Goal: Task Accomplishment & Management: Manage account settings

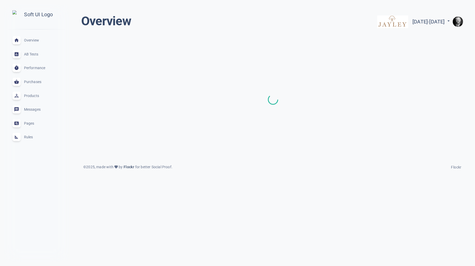
click at [28, 137] on span "Rules" at bounding box center [42, 137] width 37 height 0
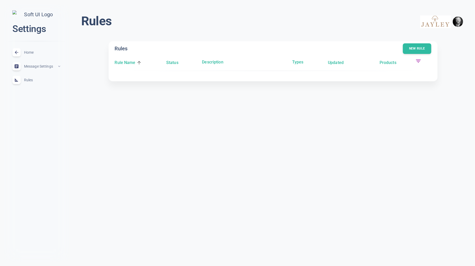
click at [462, 21] on img "button" at bounding box center [457, 22] width 10 height 10
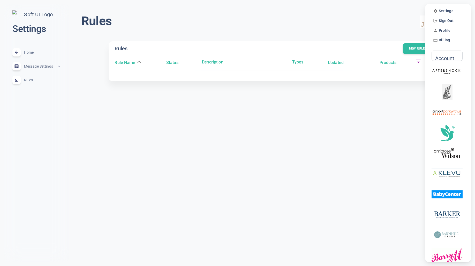
scroll to position [2, 0]
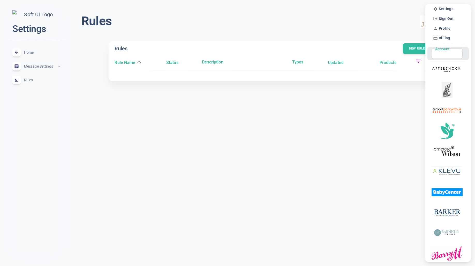
click at [447, 53] on div "Account Account" at bounding box center [446, 54] width 31 height 10
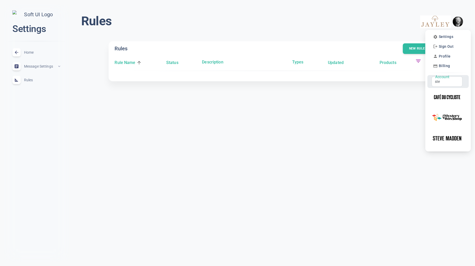
scroll to position [0, 0]
type input "stev"
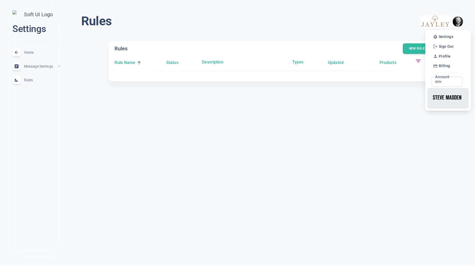
click at [450, 100] on img at bounding box center [446, 97] width 31 height 16
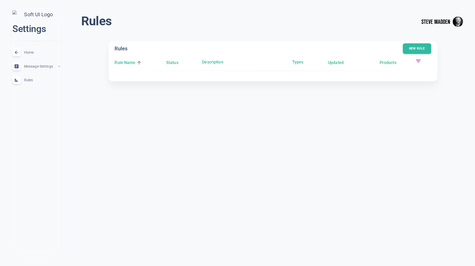
click at [34, 52] on div "Home expand_less" at bounding box center [36, 52] width 56 height 14
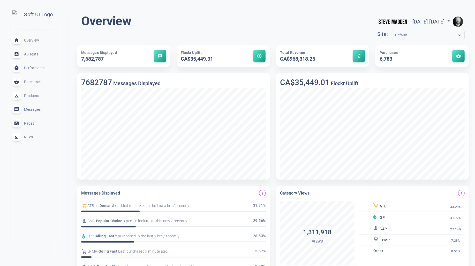
click at [30, 137] on span "Rules" at bounding box center [42, 137] width 37 height 0
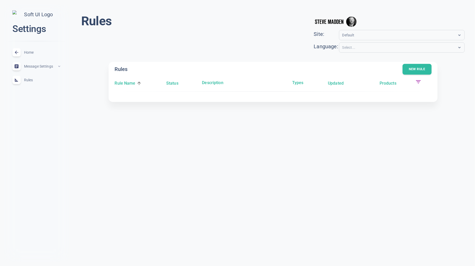
click at [419, 70] on button "New rule" at bounding box center [416, 69] width 29 height 11
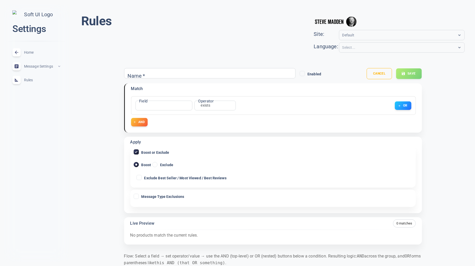
scroll to position [18, 0]
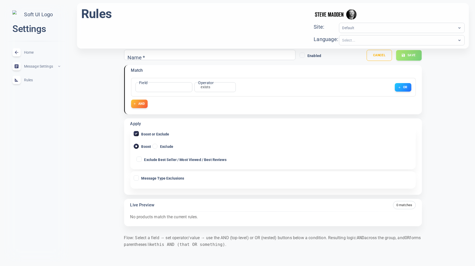
click at [173, 86] on div "​ name Field" at bounding box center [163, 87] width 57 height 10
click at [149, 86] on body "close Settings Home expand_less Message Settings expand_less Rules expand_less …" at bounding box center [237, 122] width 475 height 289
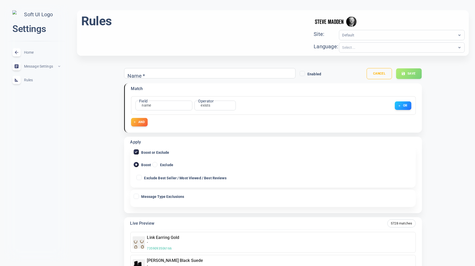
scroll to position [118, 0]
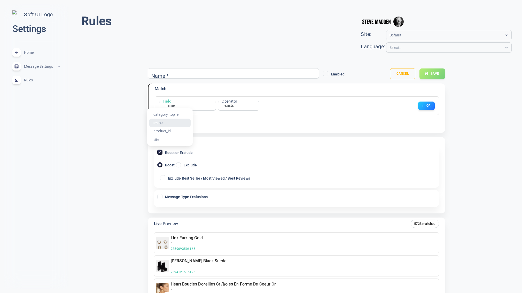
click at [223, 121] on div at bounding box center [261, 146] width 522 height 293
click at [29, 51] on div "Home expand_less" at bounding box center [36, 52] width 56 height 14
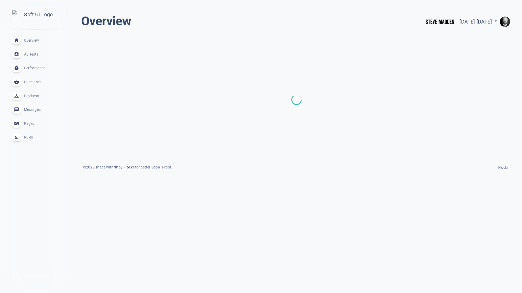
click at [474, 22] on img "button" at bounding box center [505, 22] width 10 height 10
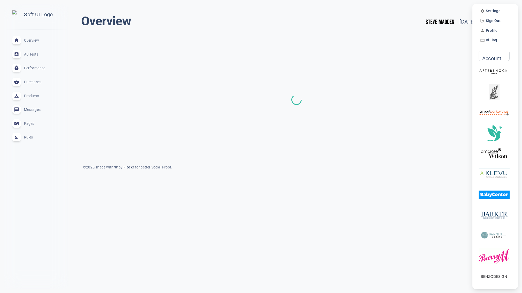
scroll to position [2, 0]
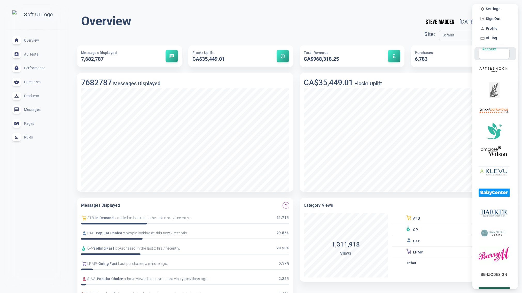
click at [474, 55] on input "Account" at bounding box center [492, 54] width 20 height 6
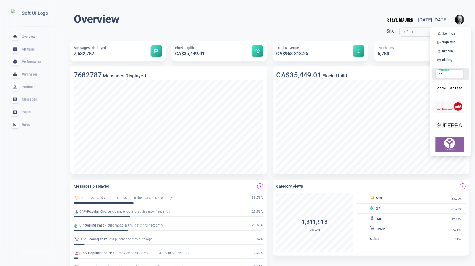
scroll to position [0, 0]
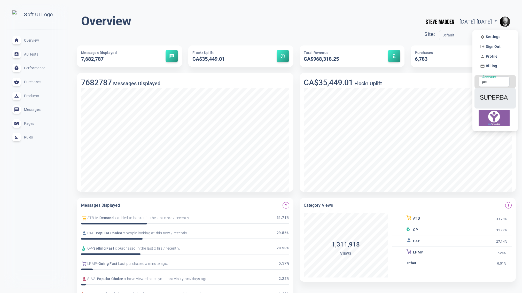
type input "per"
click at [474, 92] on div at bounding box center [494, 98] width 31 height 18
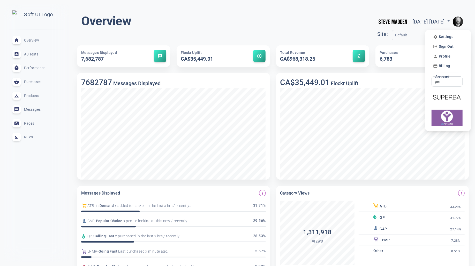
click at [273, 16] on div at bounding box center [237, 133] width 475 height 266
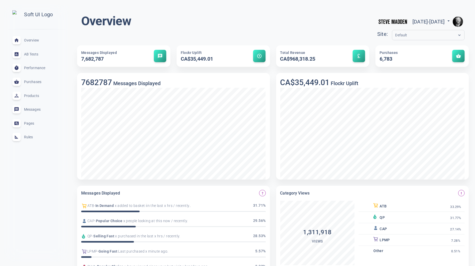
click at [460, 22] on img "button" at bounding box center [457, 22] width 10 height 10
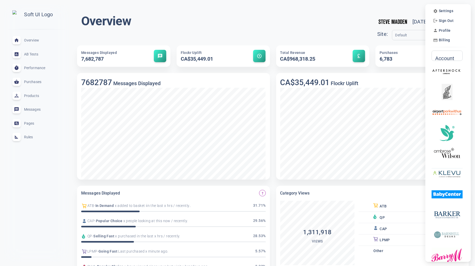
scroll to position [2, 0]
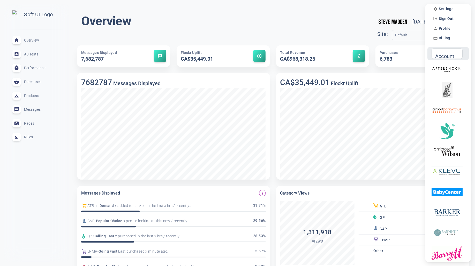
click at [448, 55] on input "Account" at bounding box center [444, 54] width 20 height 6
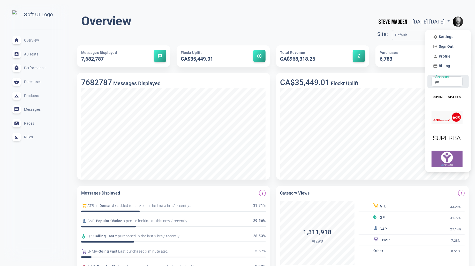
scroll to position [0, 0]
type input "p"
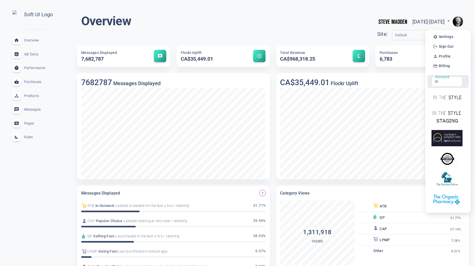
type input "t"
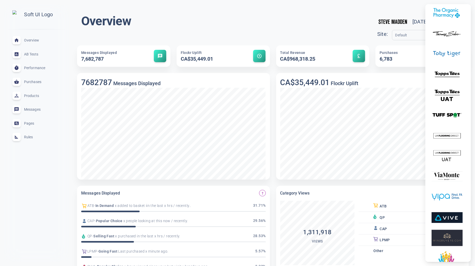
scroll to position [2366, 0]
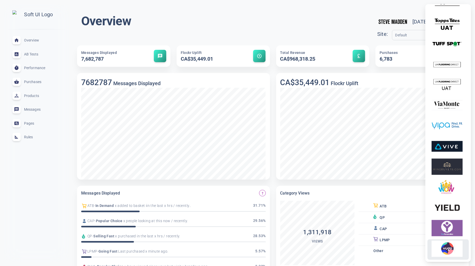
click at [452, 251] on img at bounding box center [446, 249] width 31 height 16
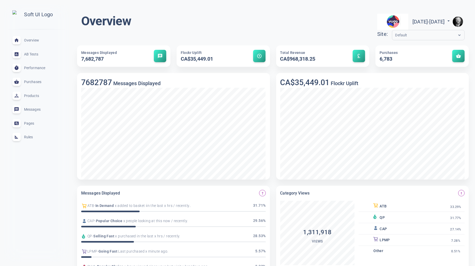
click at [30, 137] on span "Rules" at bounding box center [42, 137] width 37 height 0
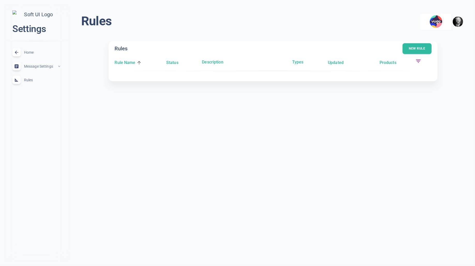
click at [415, 49] on button "New rule" at bounding box center [416, 48] width 29 height 11
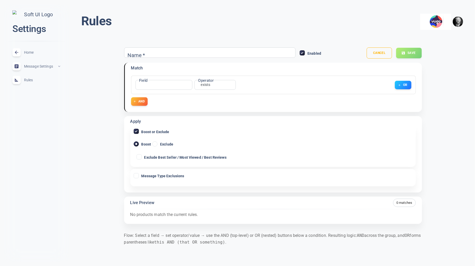
checkbox input "false"
